Goal: Transaction & Acquisition: Purchase product/service

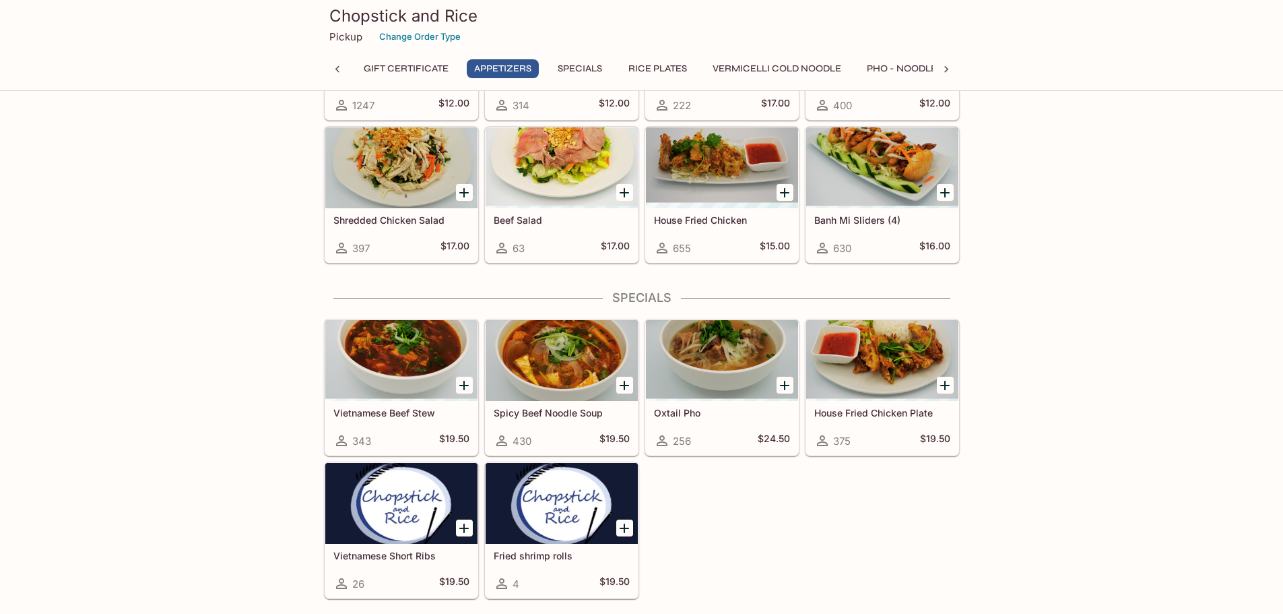
scroll to position [0, 117]
click at [394, 354] on div at bounding box center [401, 360] width 152 height 81
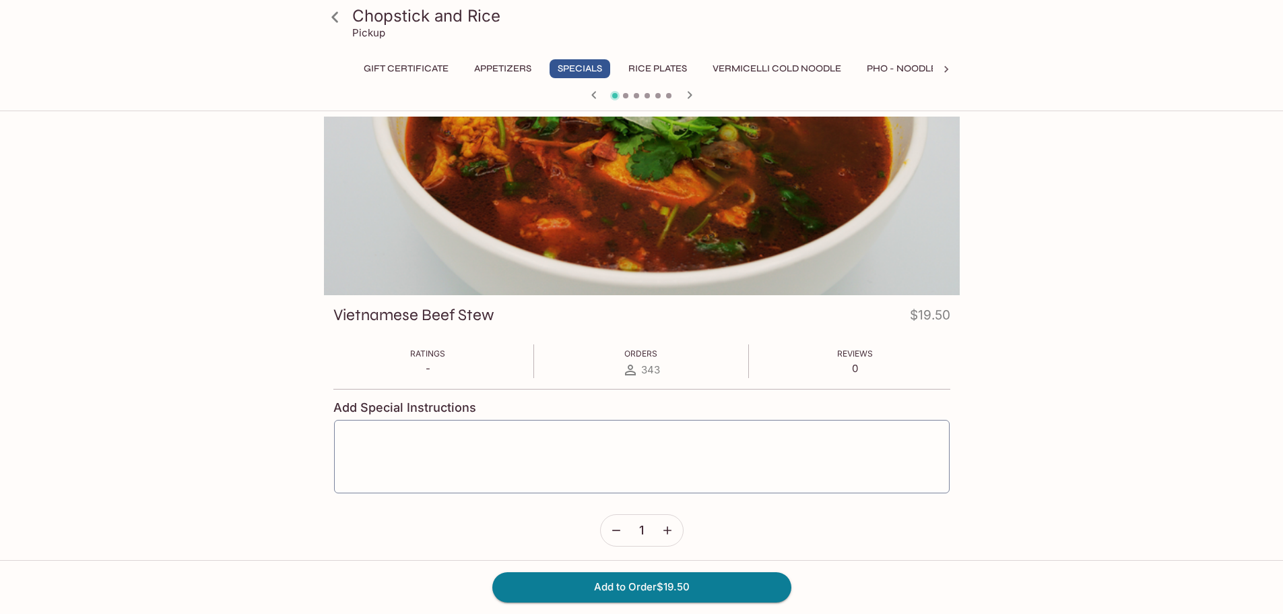
click at [337, 12] on icon at bounding box center [334, 16] width 7 height 11
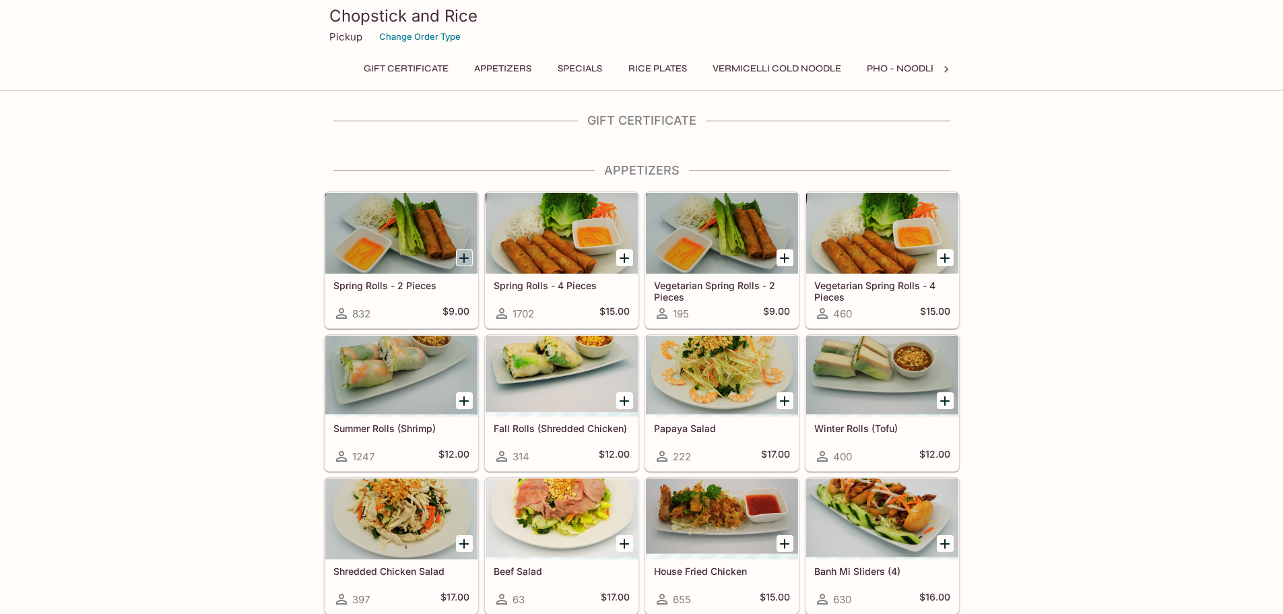
click at [465, 259] on icon "Add Spring Rolls - 2 Pieces" at bounding box center [463, 257] width 9 height 9
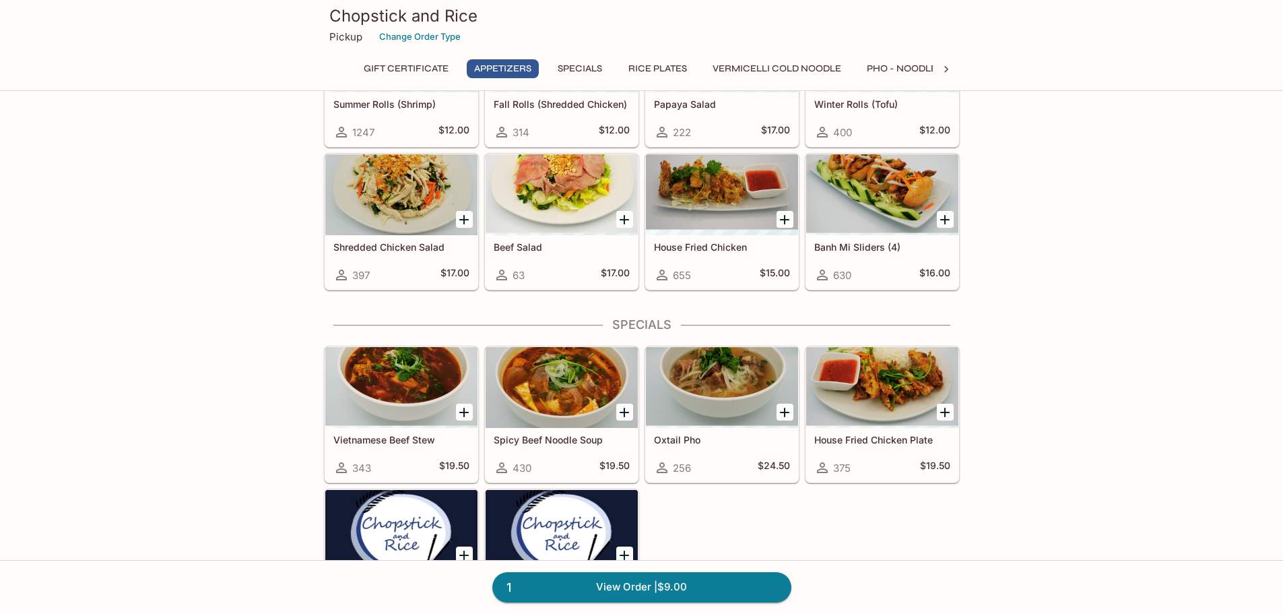
scroll to position [337, 0]
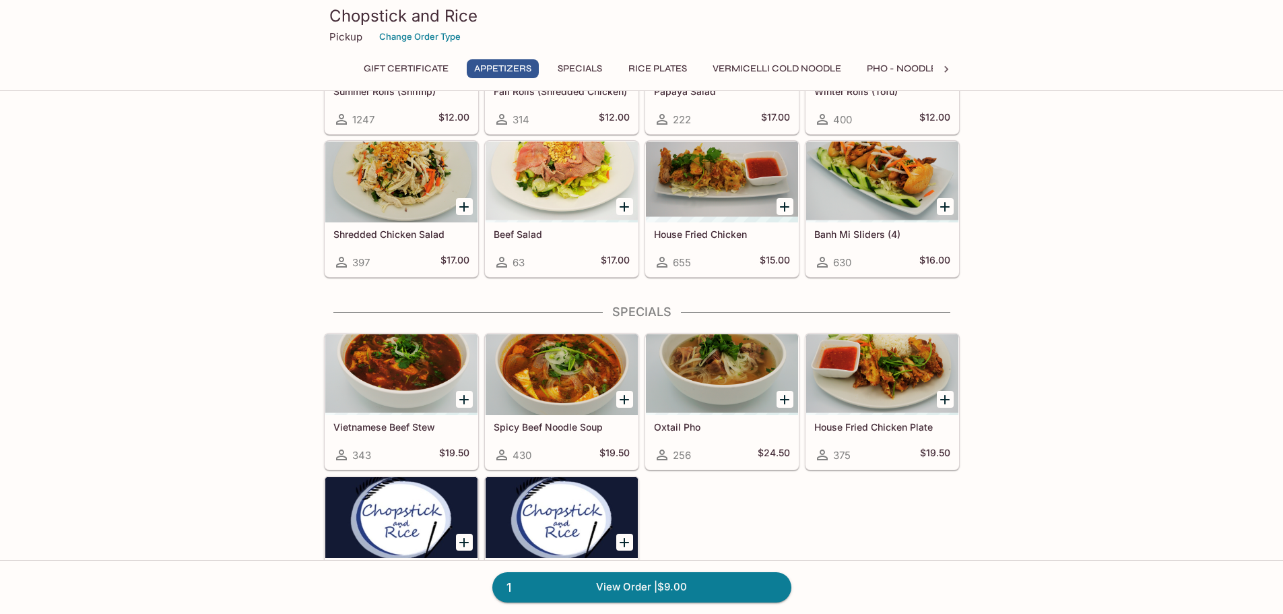
click at [461, 396] on icon "Add Vietnamese Beef Stew" at bounding box center [464, 399] width 16 height 16
click at [396, 385] on div at bounding box center [401, 374] width 152 height 81
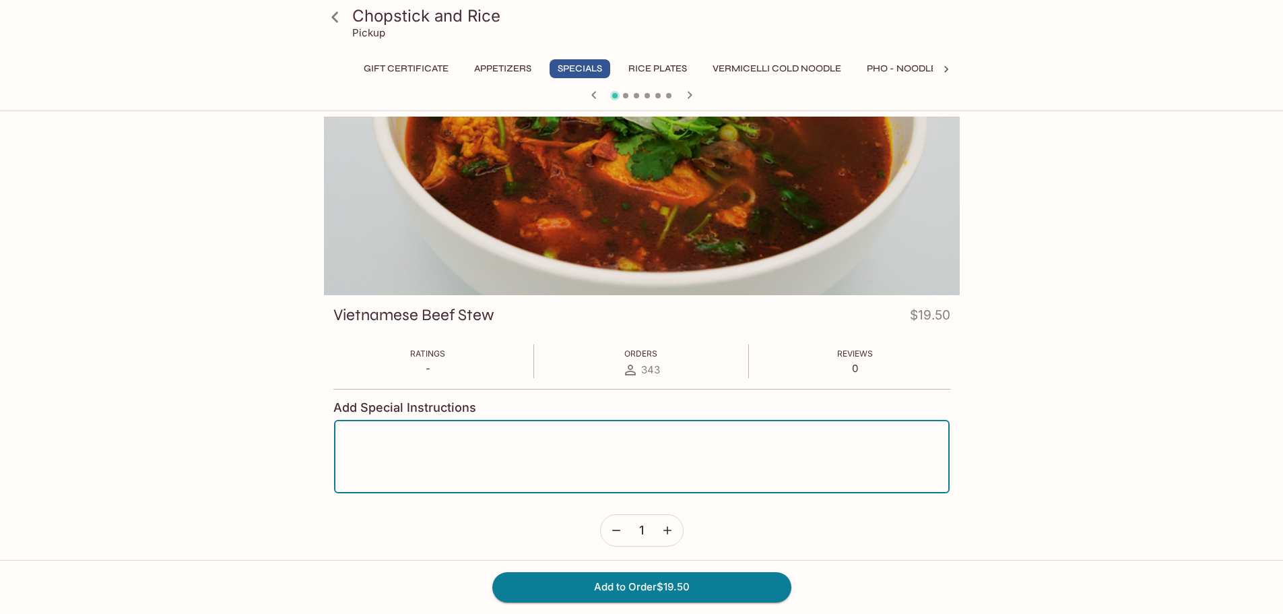
click at [354, 459] on textarea at bounding box center [641, 456] width 597 height 51
type textarea "with pho noodles, no bread"
click at [583, 580] on button "Add to Order $19.50" at bounding box center [641, 587] width 299 height 30
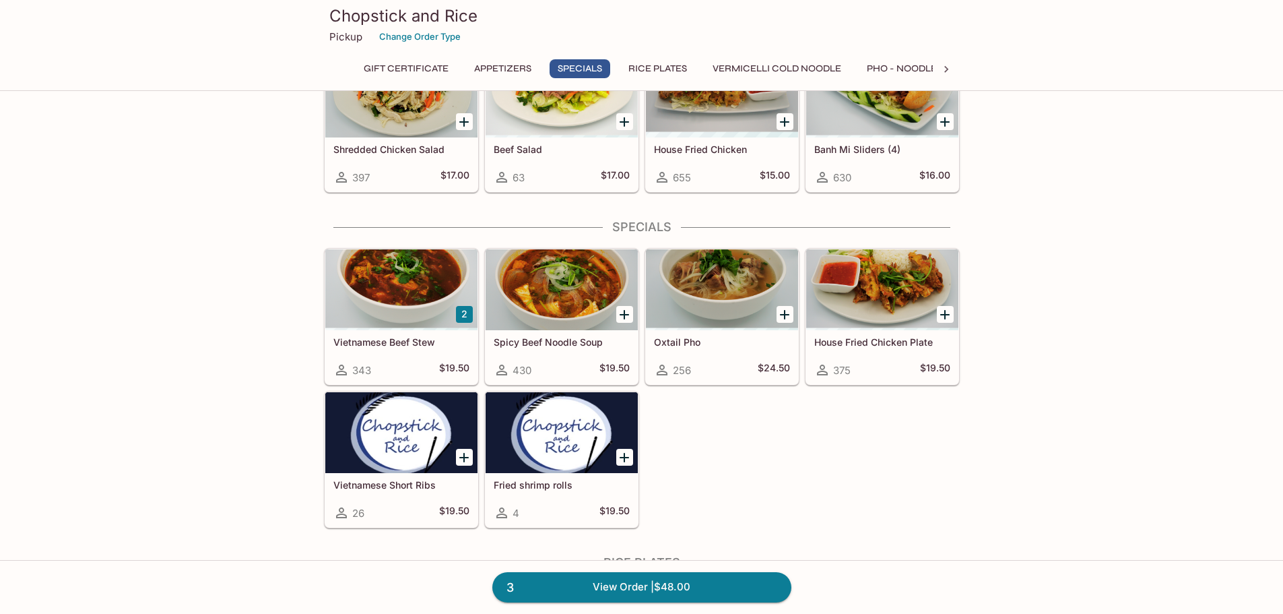
scroll to position [674, 0]
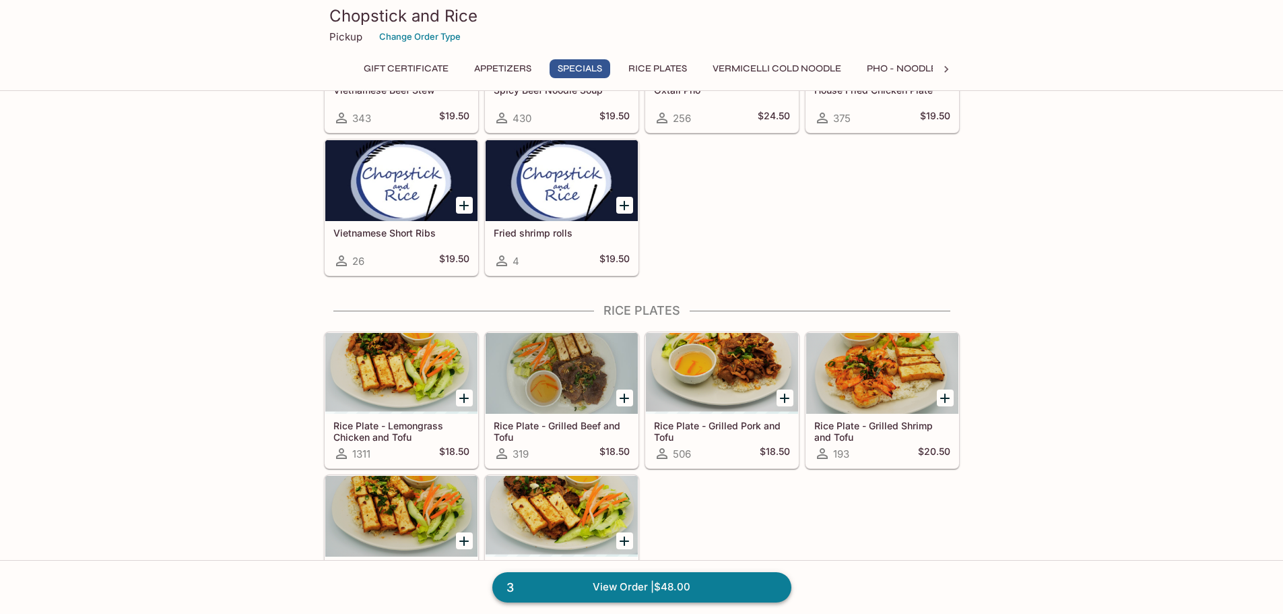
click at [681, 592] on link "3 View Order | $48.00" at bounding box center [641, 587] width 299 height 30
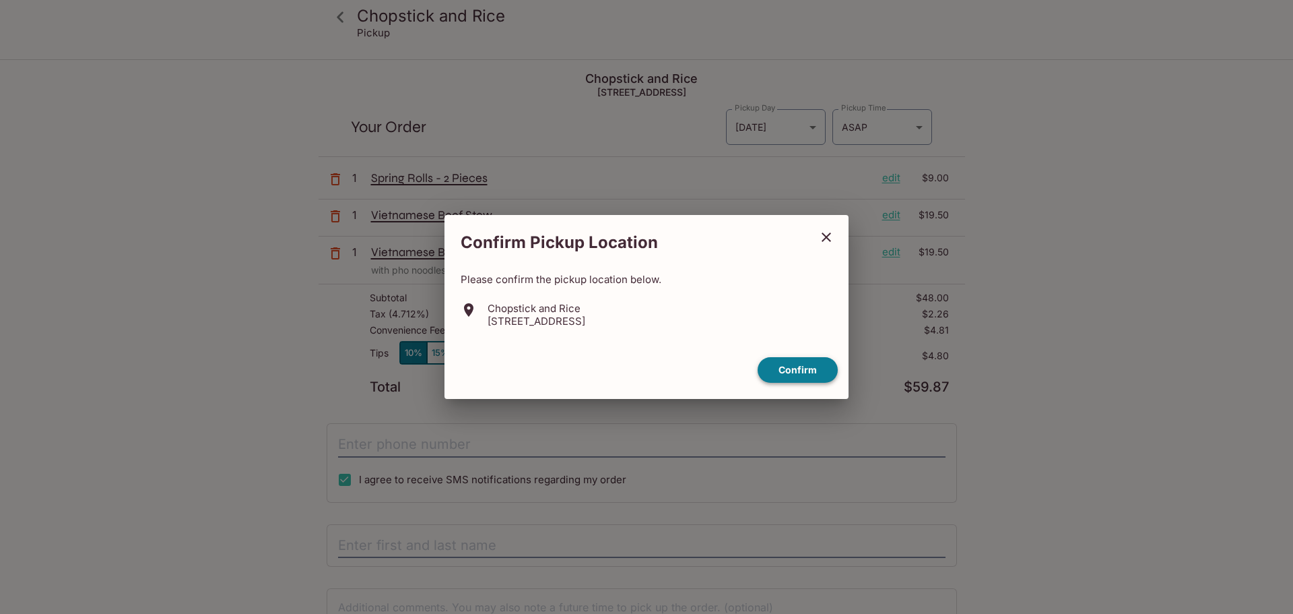
click at [791, 370] on button "Confirm" at bounding box center [798, 370] width 80 height 26
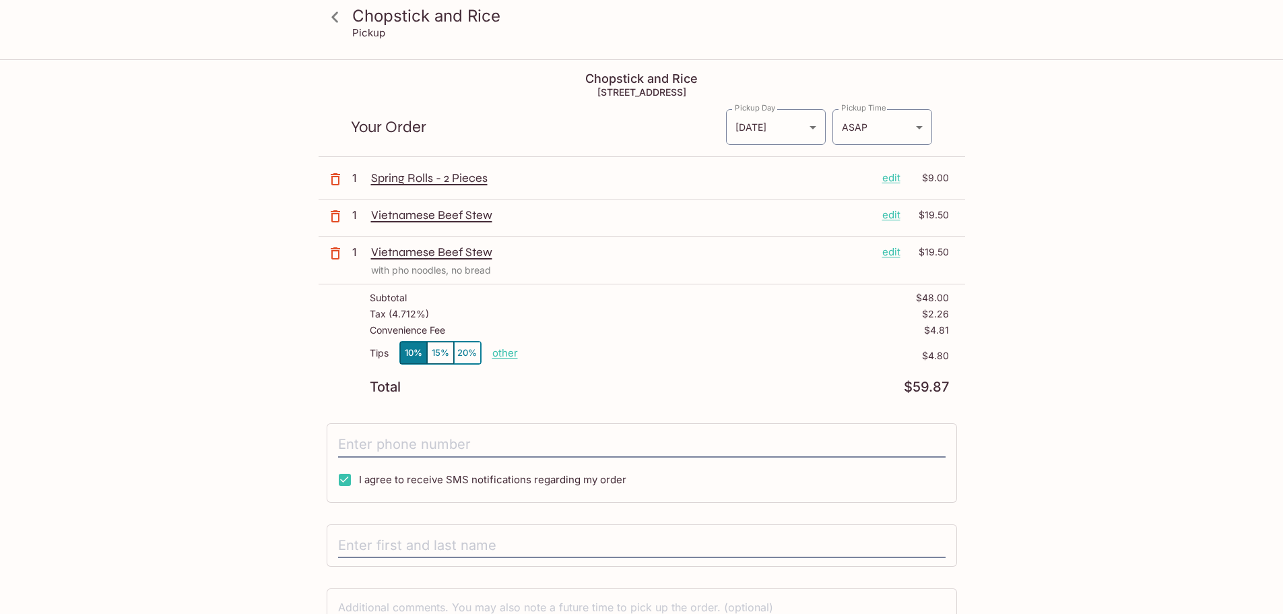
click at [330, 213] on icon "button" at bounding box center [335, 216] width 16 height 16
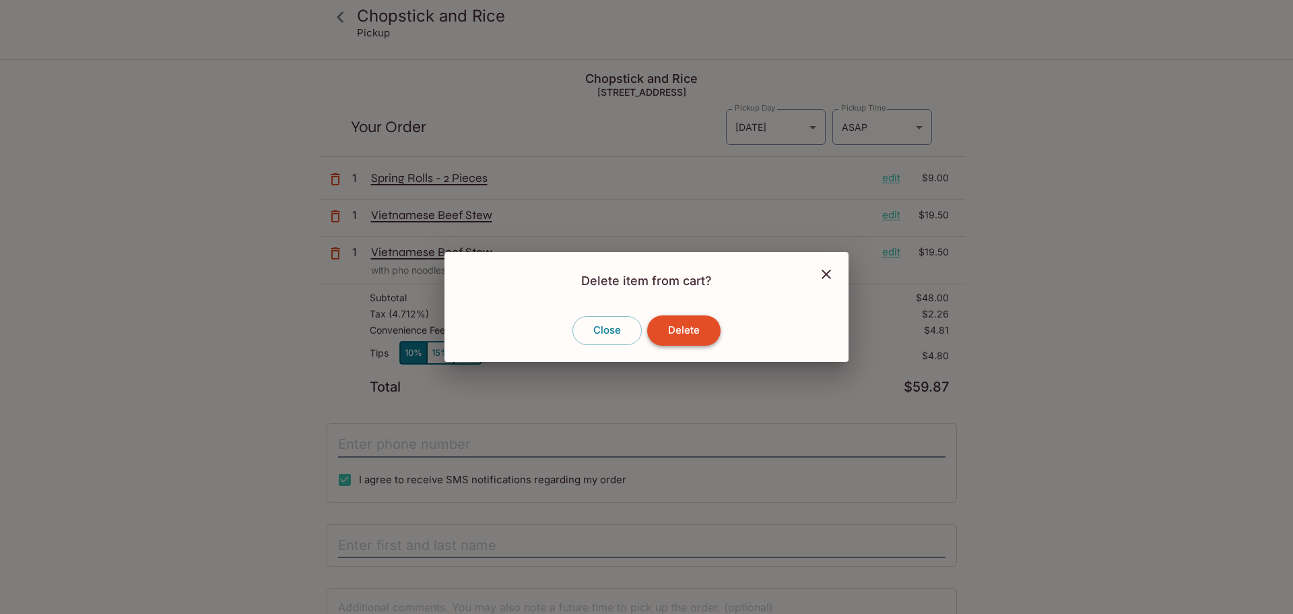
click at [686, 327] on button "Delete" at bounding box center [683, 330] width 73 height 30
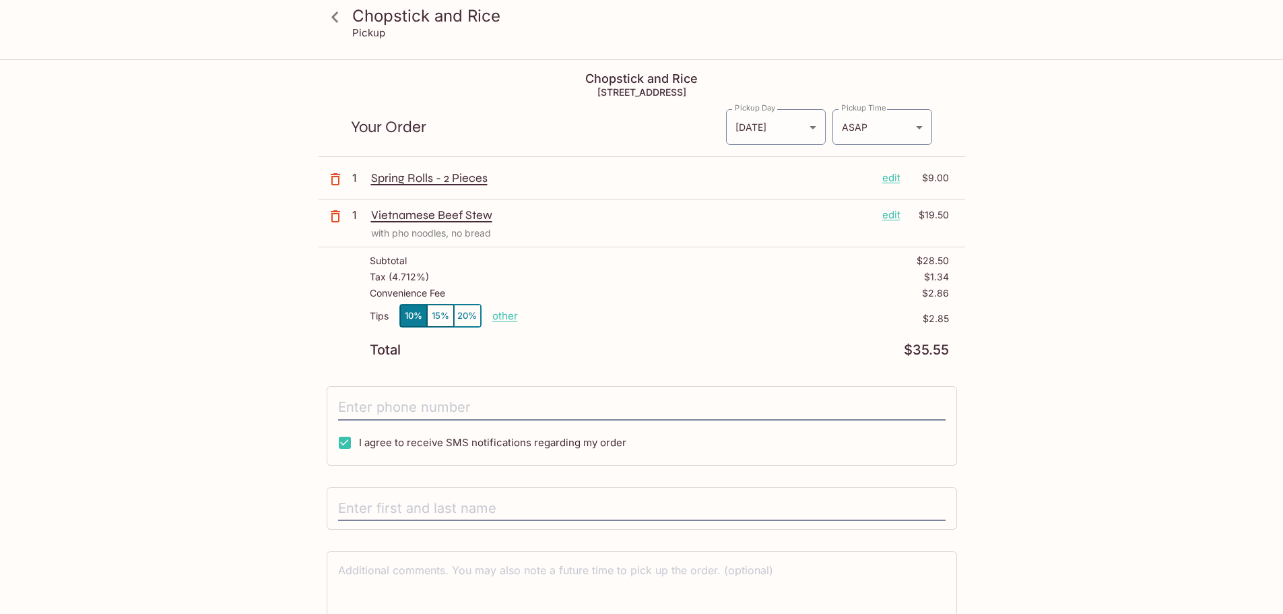
click at [510, 319] on p "other" at bounding box center [505, 315] width 26 height 13
click at [313, 315] on div "Chopstick and Rice Pickup Chopstick and Rice [STREET_ADDRESS] Your Order Pickup…" at bounding box center [642, 369] width 862 height 616
click at [1119, 146] on div "Chopstick and Rice Pickup Chopstick and Rice [STREET_ADDRESS] Your Order Pickup…" at bounding box center [641, 368] width 1283 height 614
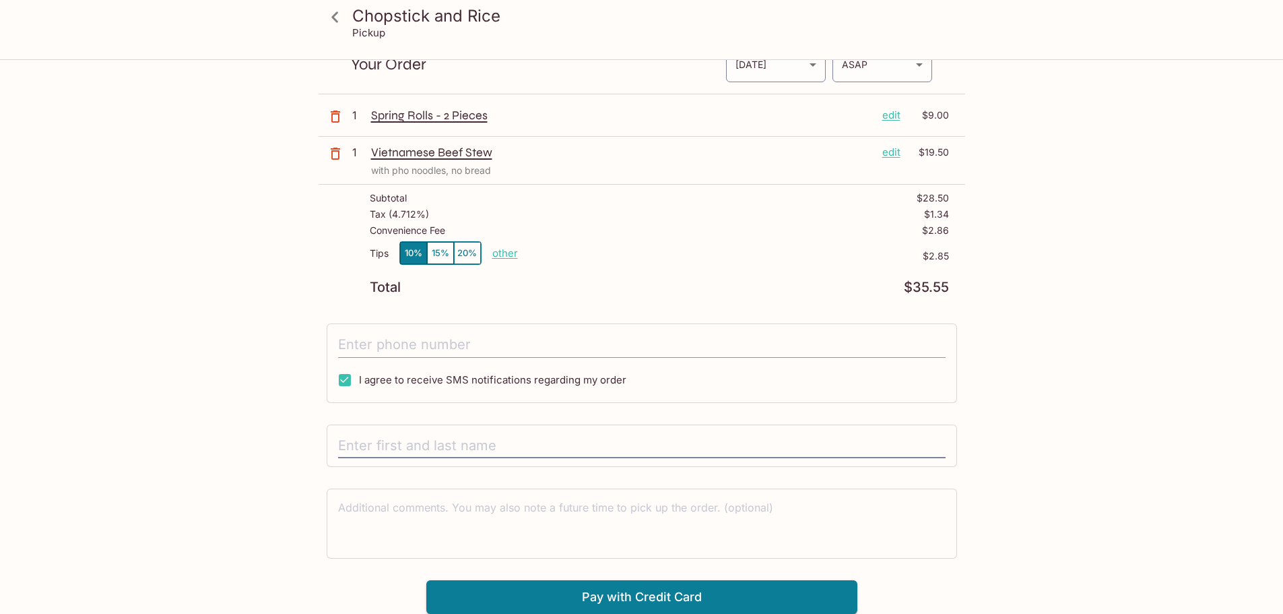
click at [445, 339] on input "tel" at bounding box center [642, 345] width 608 height 26
type input "[PHONE_NUMBER]"
click at [1140, 221] on div "Chopstick and Rice Pickup Chopstick and Rice [STREET_ADDRESS] Your Order Pickup…" at bounding box center [641, 305] width 1283 height 614
click at [657, 589] on button "Pay with Credit Card" at bounding box center [641, 597] width 431 height 34
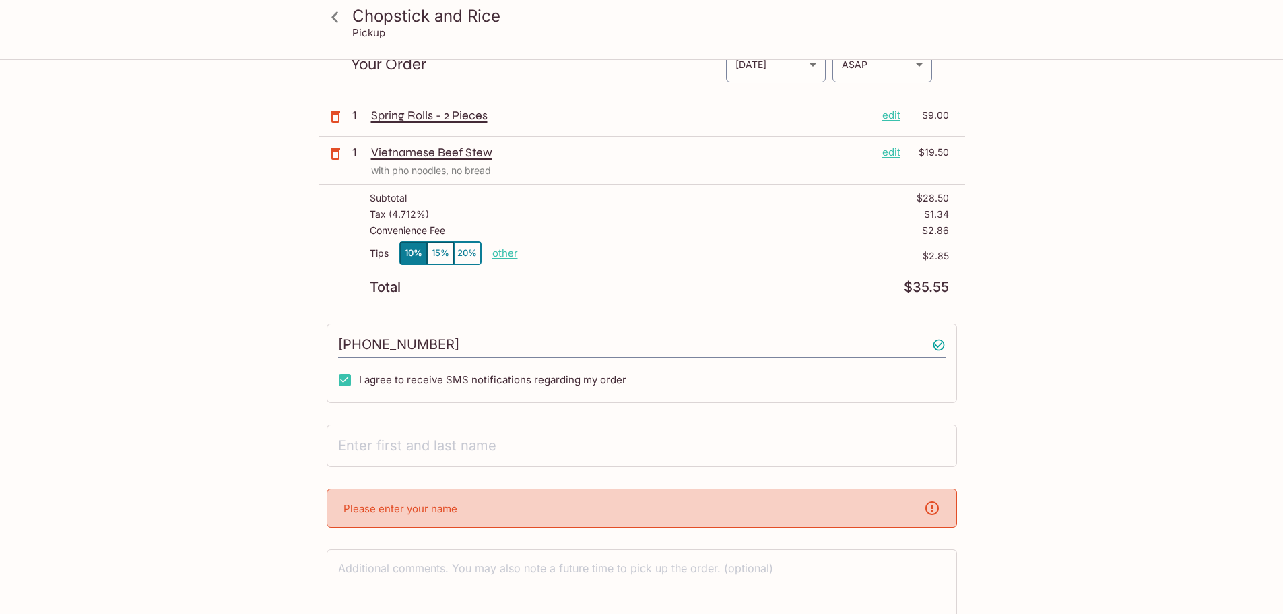
click at [424, 445] on input "text" at bounding box center [642, 446] width 608 height 26
type input "[PERSON_NAME]"
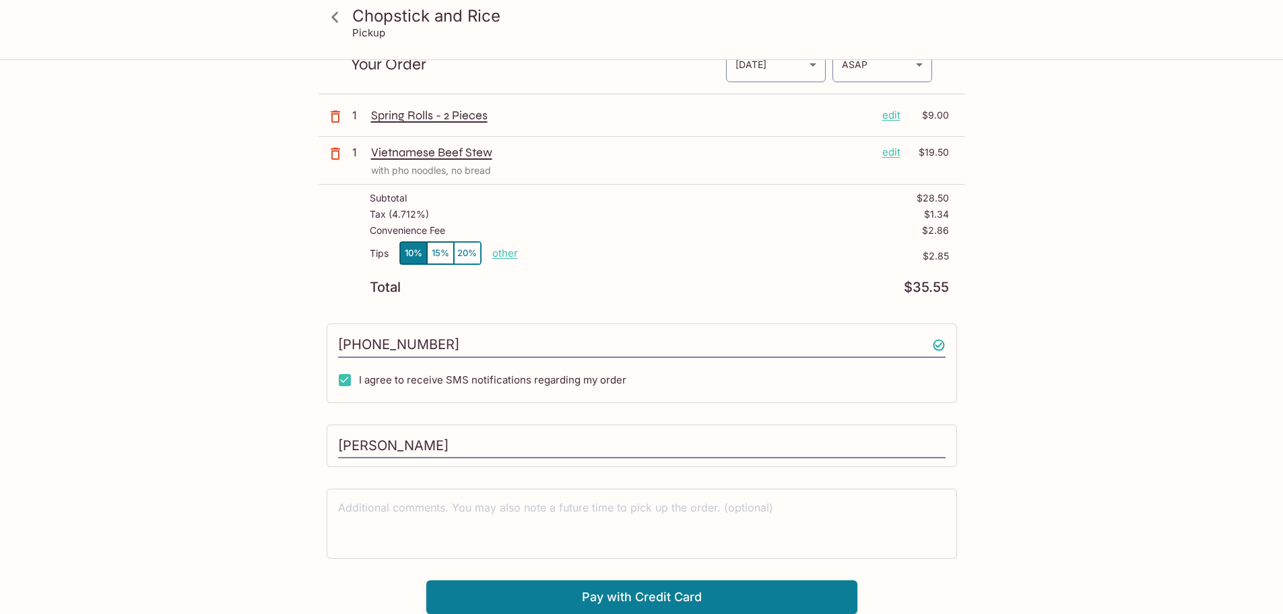
click at [193, 371] on div "Chopstick and Rice Pickup Chopstick and Rice [STREET_ADDRESS] Your Order Pickup…" at bounding box center [641, 305] width 1283 height 614
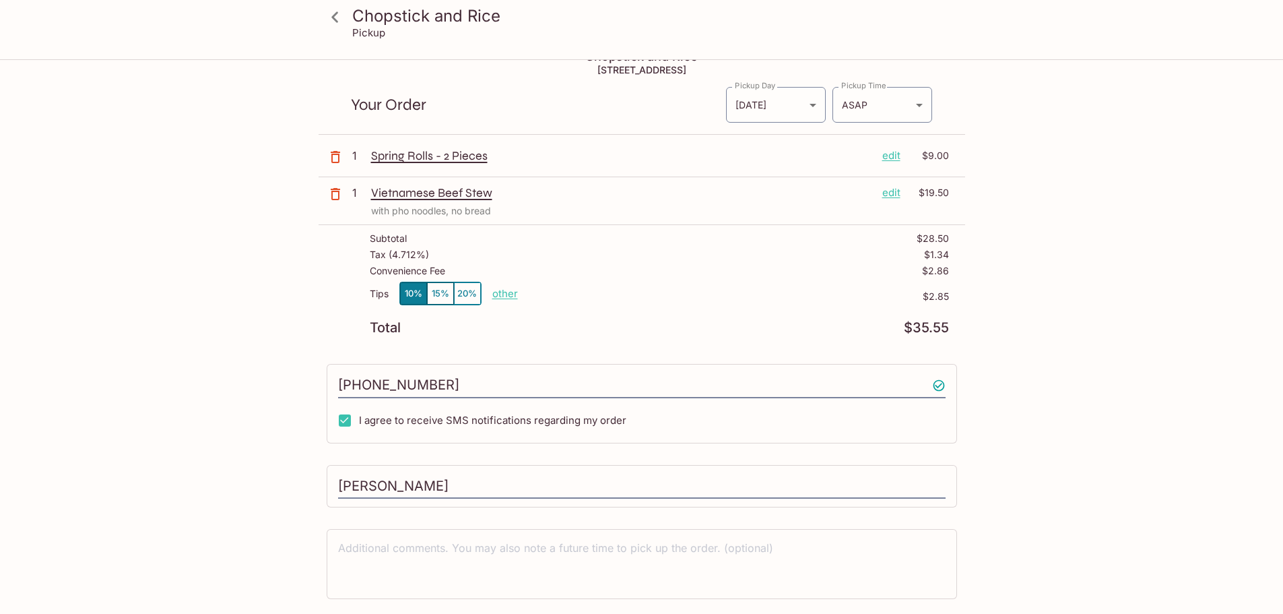
scroll to position [0, 0]
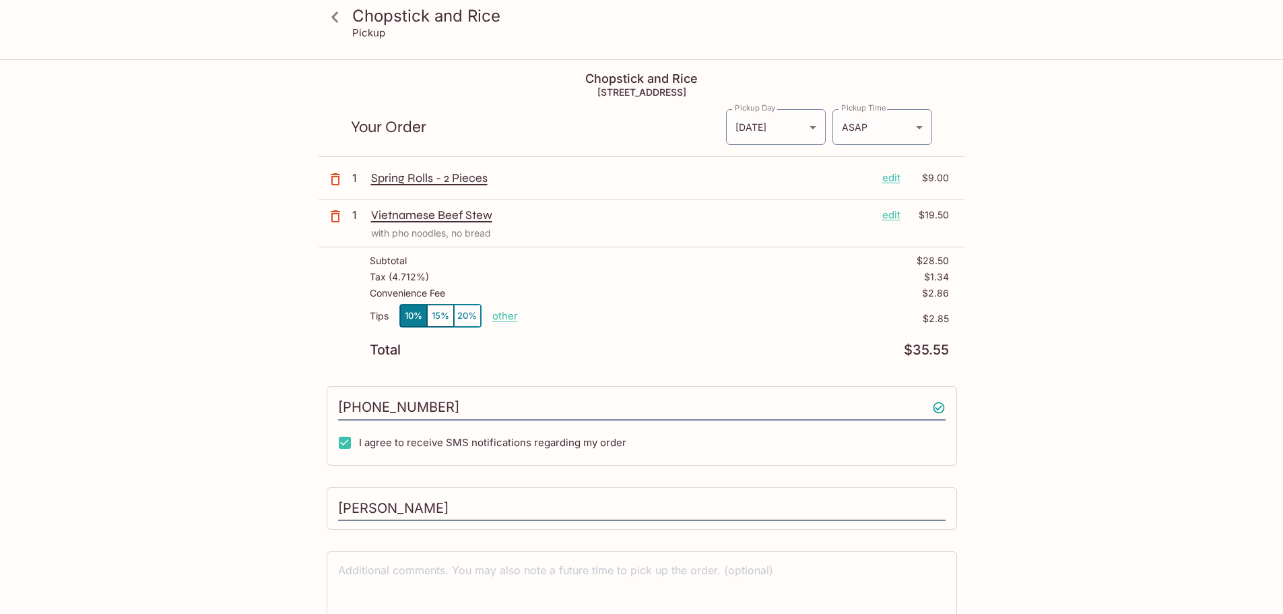
click at [901, 217] on div "Vietnamese Beef Stew edit $19.50" at bounding box center [660, 214] width 578 height 15
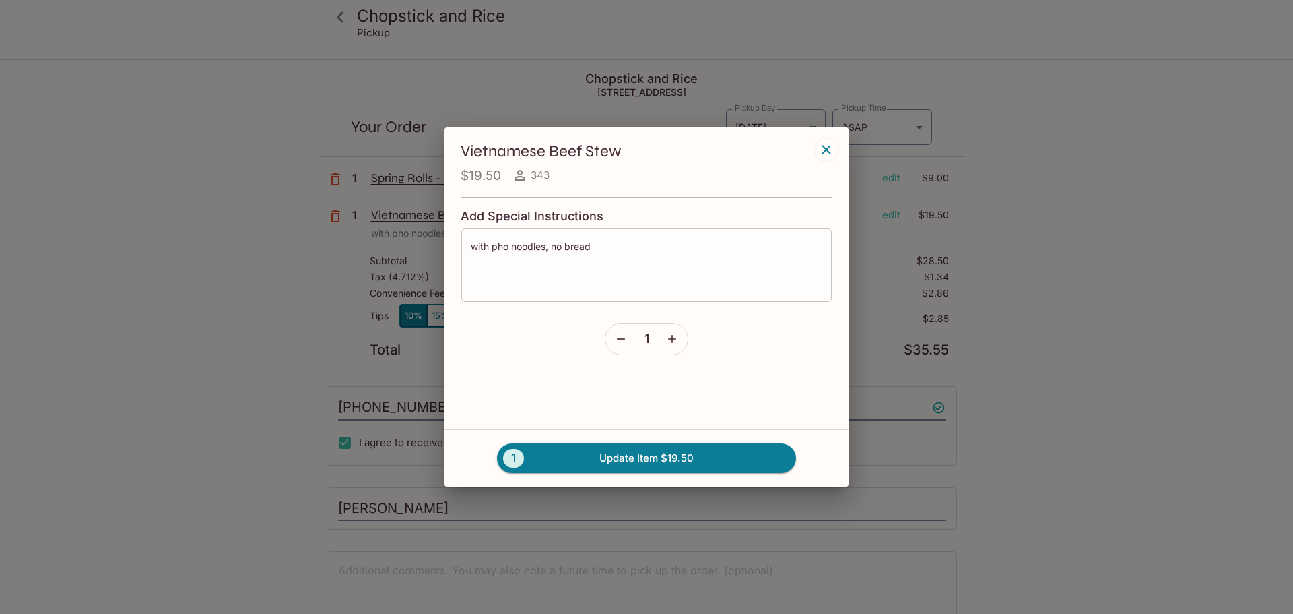
click at [659, 246] on textarea "with pho noodles, no bread" at bounding box center [647, 265] width 352 height 51
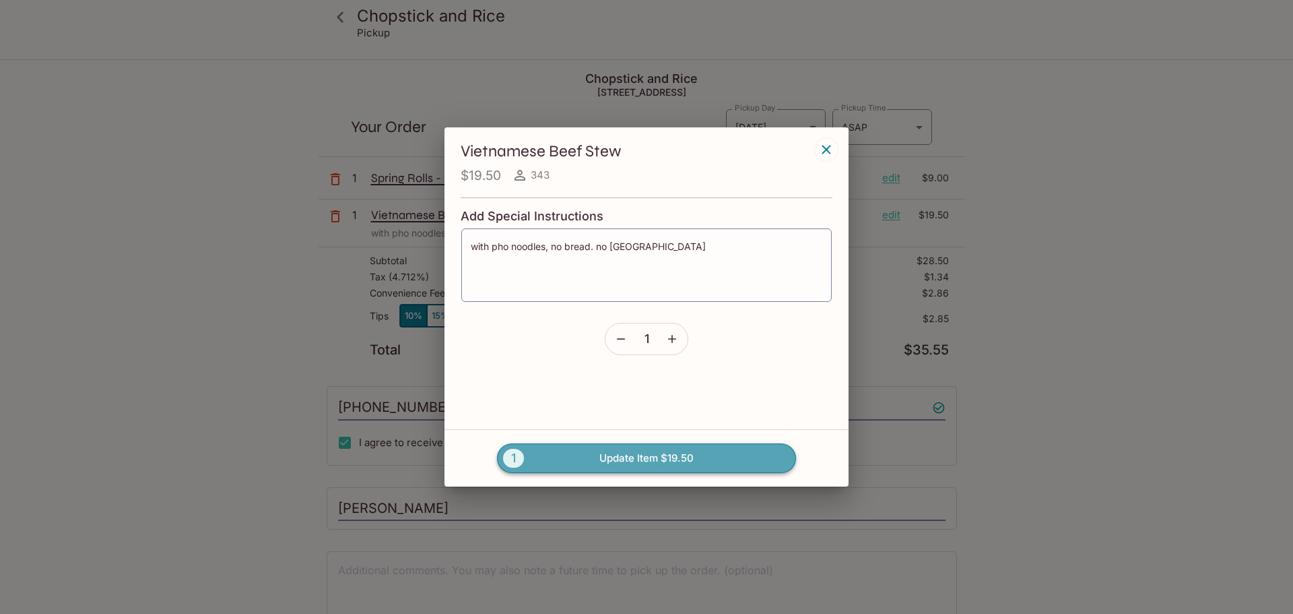
click at [622, 455] on button "1 Update Item $19.50" at bounding box center [646, 458] width 299 height 30
type textarea "with pho noodles, no bread"
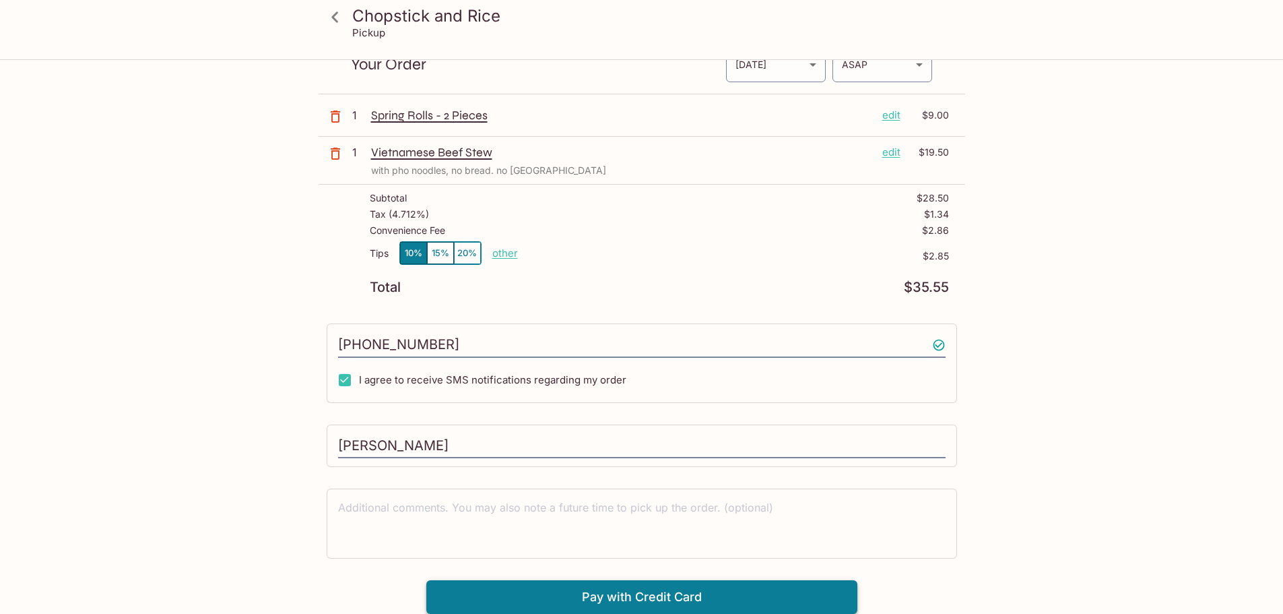
click at [619, 589] on button "Pay with Credit Card" at bounding box center [641, 597] width 431 height 34
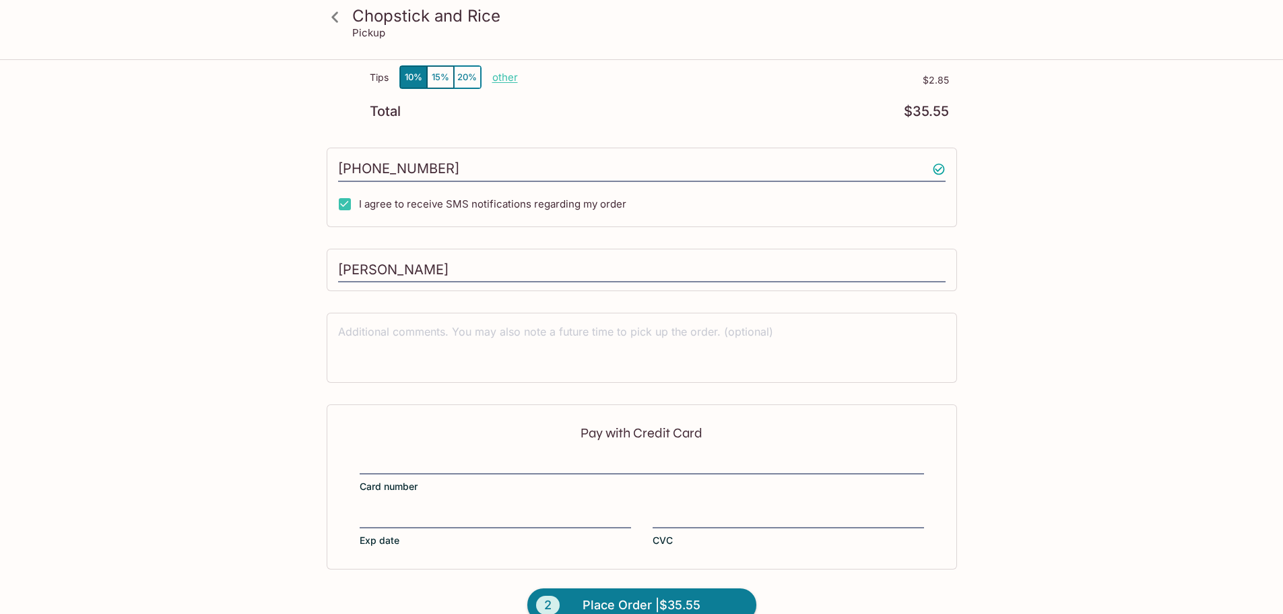
scroll to position [265, 0]
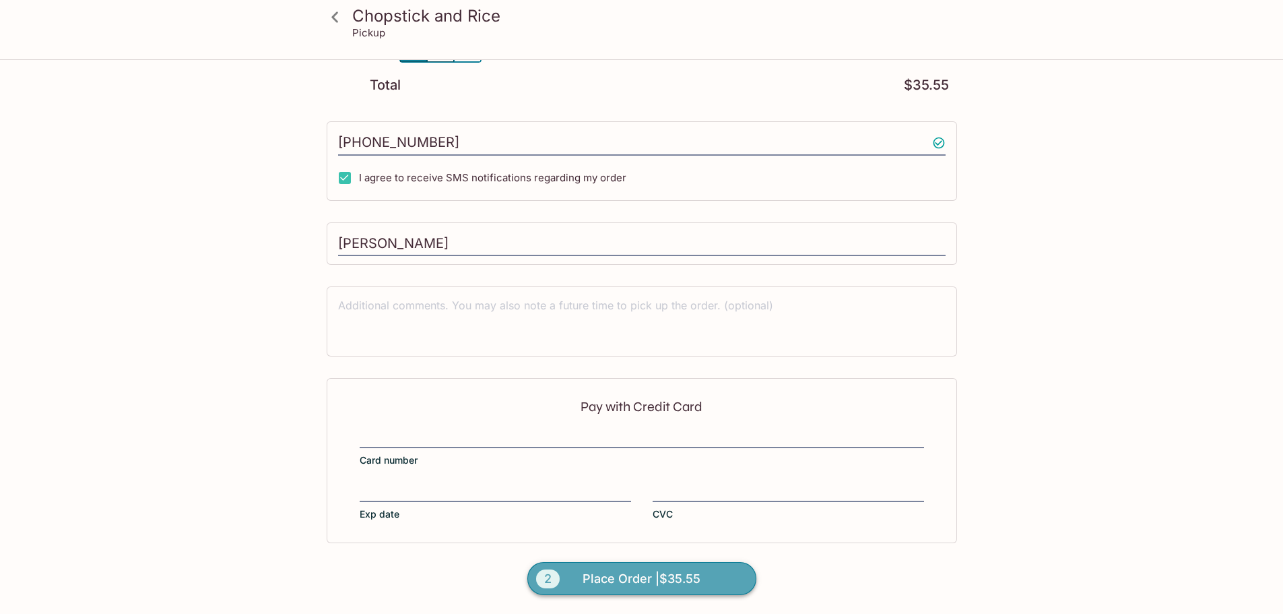
click at [693, 576] on span "Place Order | $35.55" at bounding box center [642, 579] width 118 height 22
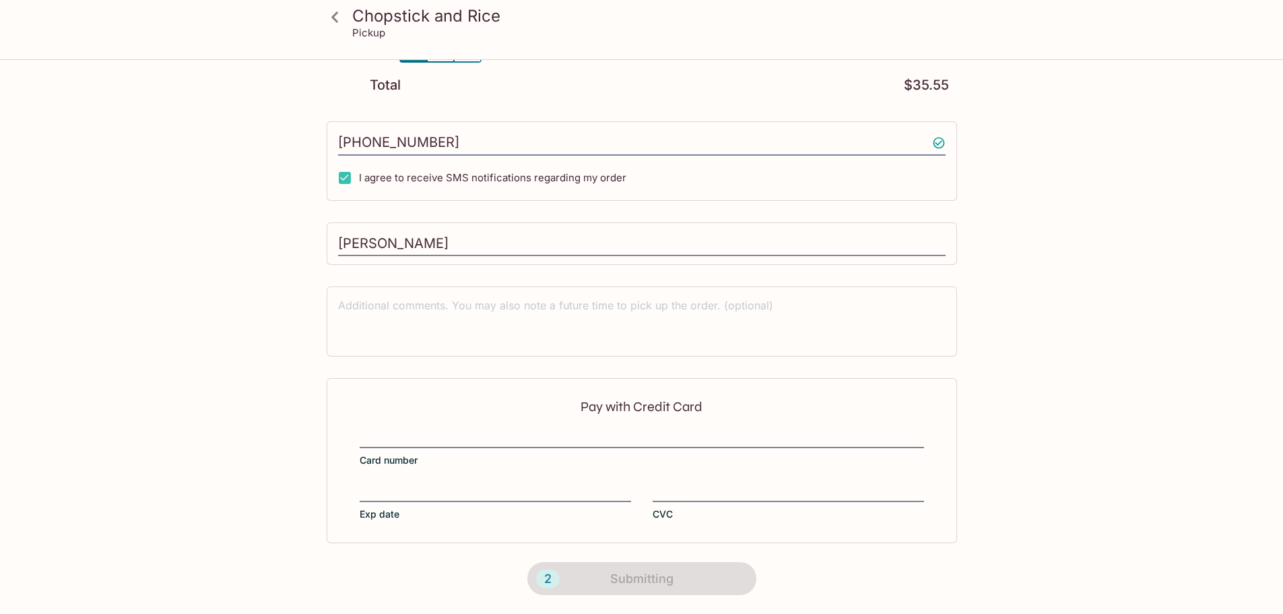
scroll to position [169, 0]
